Goal: Navigation & Orientation: Find specific page/section

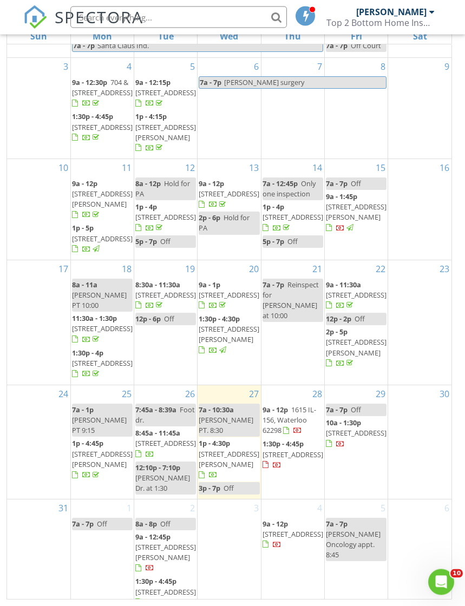
scroll to position [166, 0]
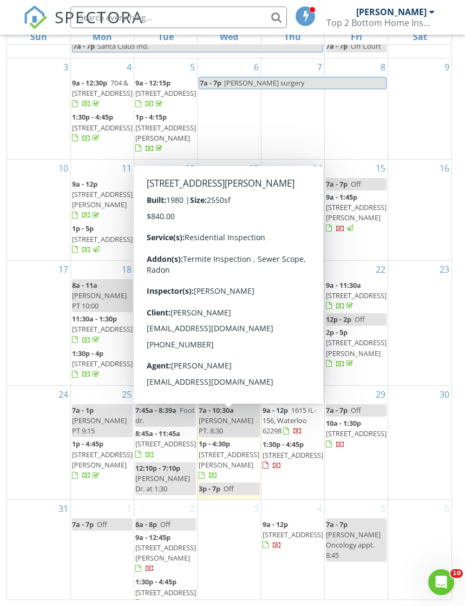
click at [225, 470] on span "1426 McCoy Dr, Edwardsville 62025" at bounding box center [229, 460] width 61 height 20
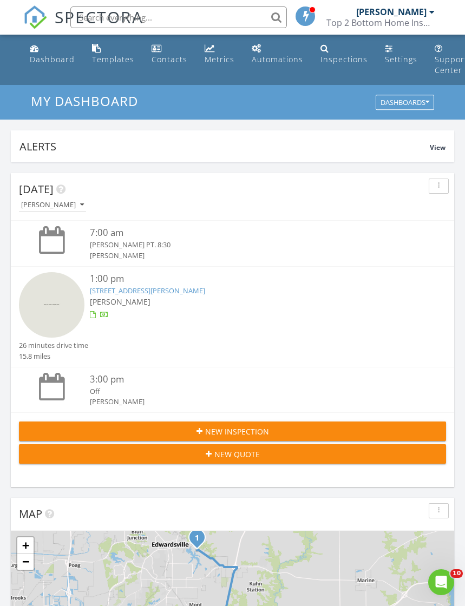
click at [431, 12] on div at bounding box center [431, 12] width 5 height 9
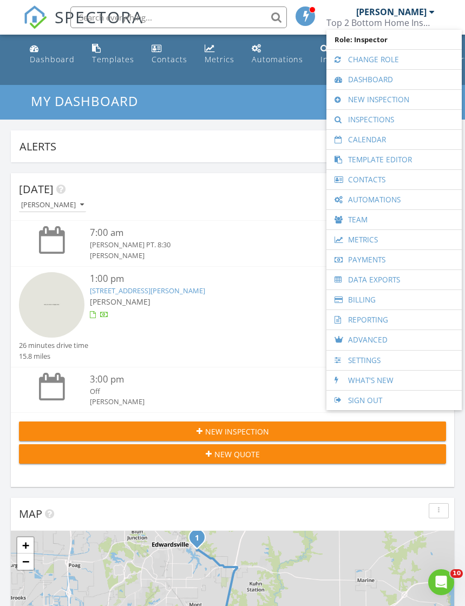
click at [392, 127] on link "Inspections" at bounding box center [394, 119] width 125 height 19
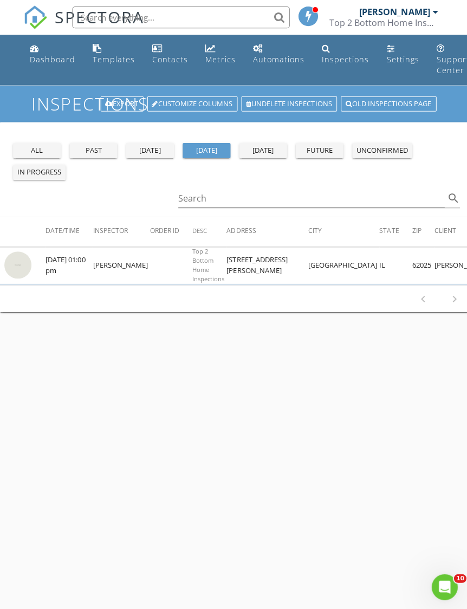
click at [102, 156] on button "past" at bounding box center [93, 149] width 48 height 15
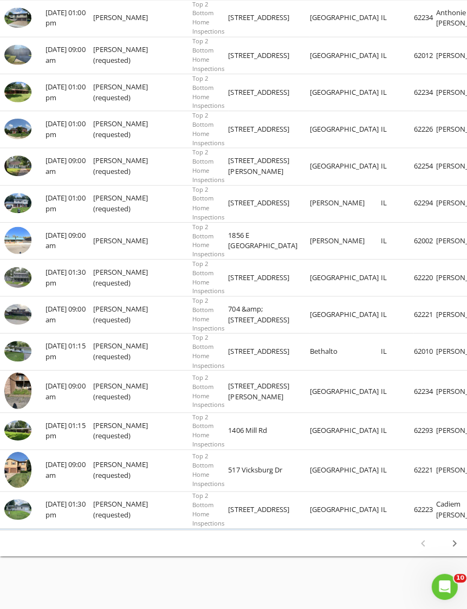
scroll to position [719, 0]
click at [451, 548] on icon "chevron_right" at bounding box center [452, 541] width 13 height 13
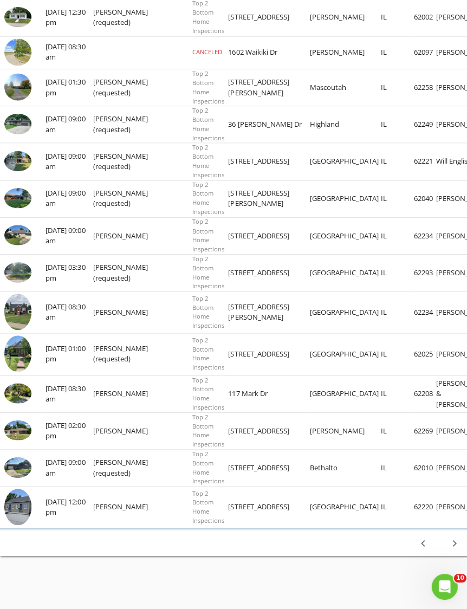
scroll to position [712, 0]
click at [30, 403] on img at bounding box center [17, 392] width 27 height 21
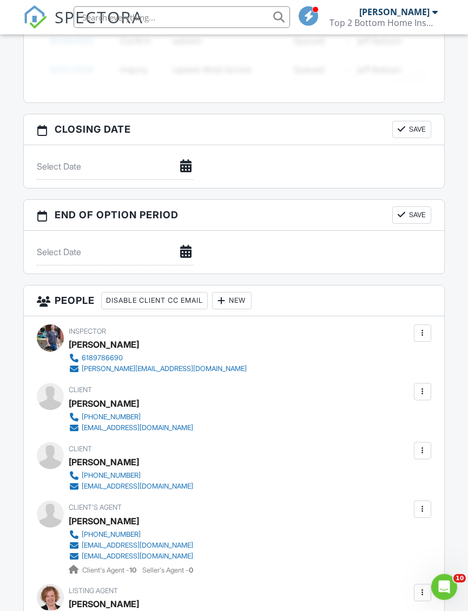
scroll to position [969, 0]
click at [433, 14] on div at bounding box center [435, 12] width 5 height 9
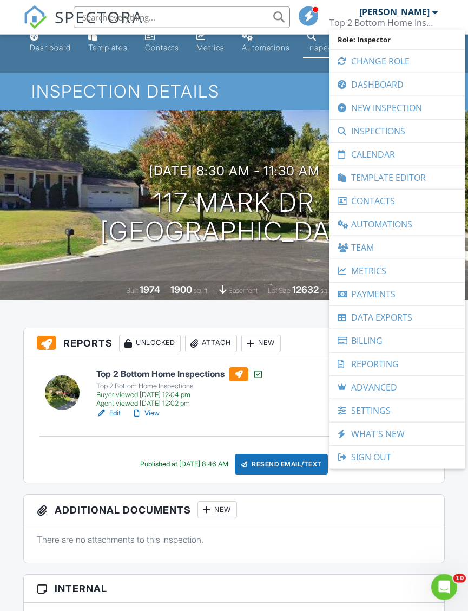
scroll to position [0, 1]
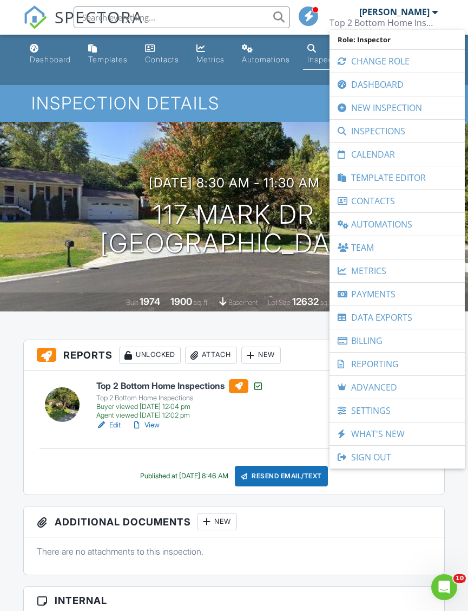
click at [391, 155] on link "Calendar" at bounding box center [397, 154] width 125 height 23
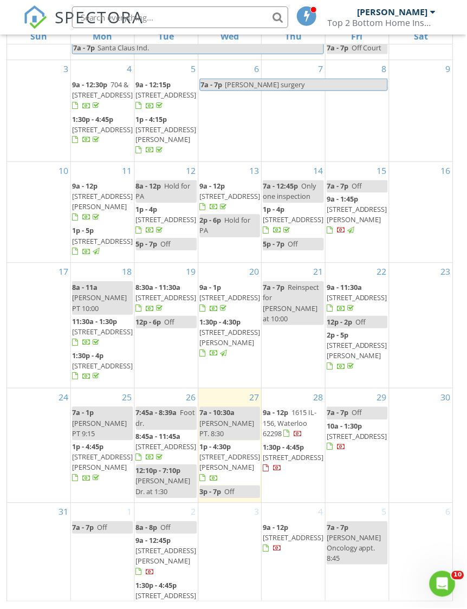
scroll to position [201, 0]
